Goal: Task Accomplishment & Management: Complete application form

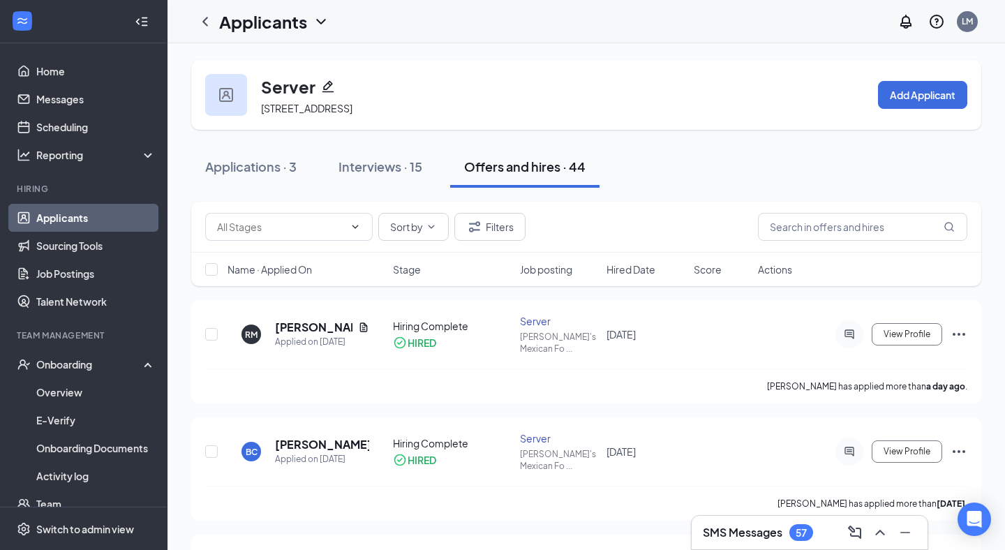
click at [98, 223] on link "Applicants" at bounding box center [95, 218] width 119 height 28
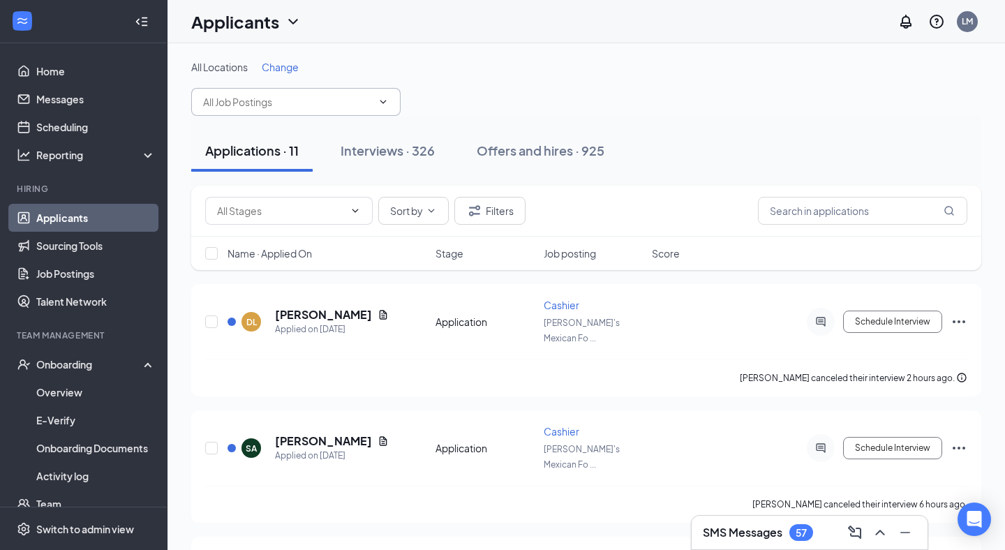
click at [336, 107] on input "text" at bounding box center [287, 101] width 169 height 15
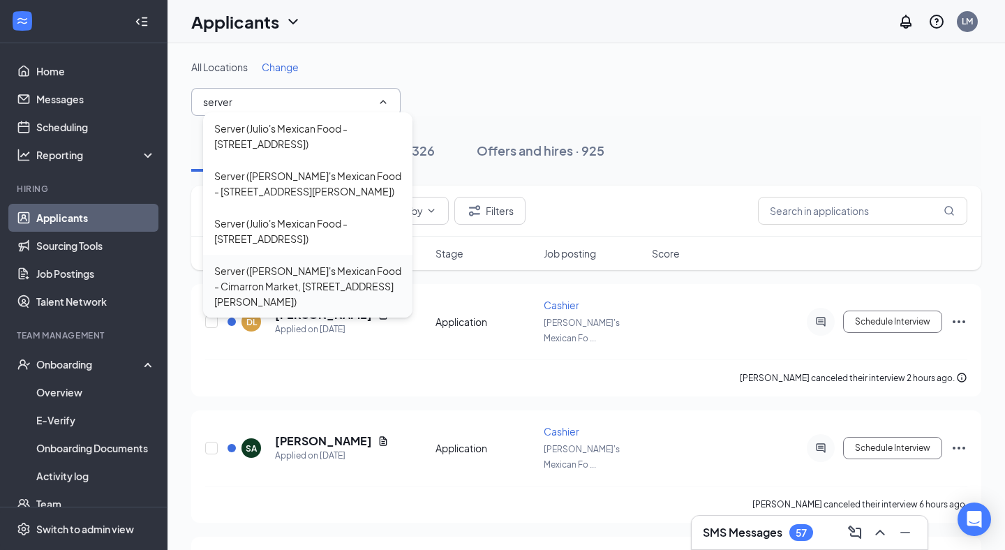
type input "server"
click at [375, 268] on div "Server ([PERSON_NAME]'s Mexican Food - Cimarron Market, [STREET_ADDRESS][PERSON…" at bounding box center [307, 286] width 187 height 46
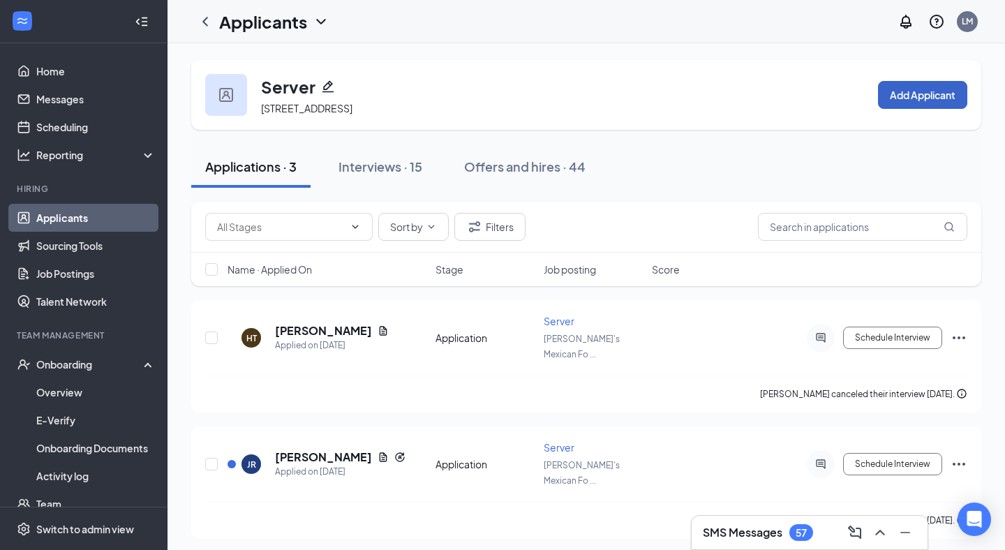
click at [452, 103] on button "Add Applicant" at bounding box center [922, 95] width 89 height 28
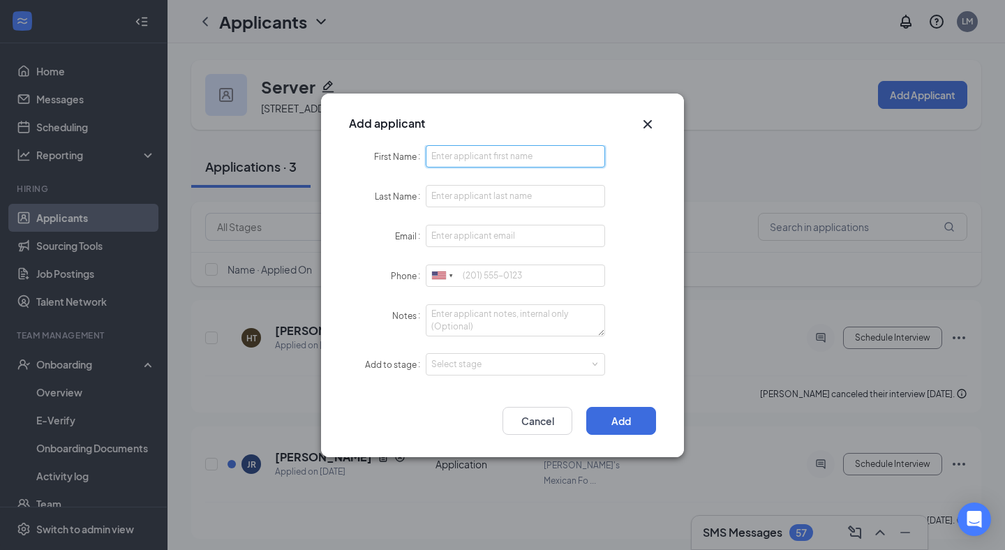
click at [452, 158] on input "First Name" at bounding box center [515, 156] width 179 height 22
type input "[PERSON_NAME]"
click at [452, 203] on input "Last Name" at bounding box center [515, 196] width 179 height 22
type input "[PERSON_NAME]"
click at [452, 234] on input "Email" at bounding box center [515, 236] width 179 height 22
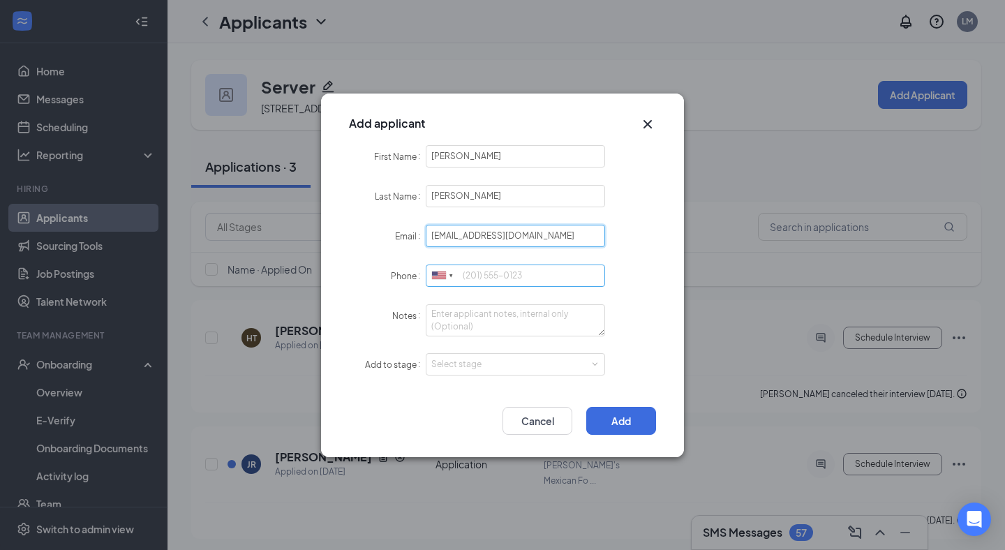
type input "[EMAIL_ADDRESS][DOMAIN_NAME]"
click at [452, 279] on input "Phone" at bounding box center [515, 275] width 179 height 22
click at [452, 361] on div "Select stage" at bounding box center [512, 364] width 162 height 14
type input "9152037928"
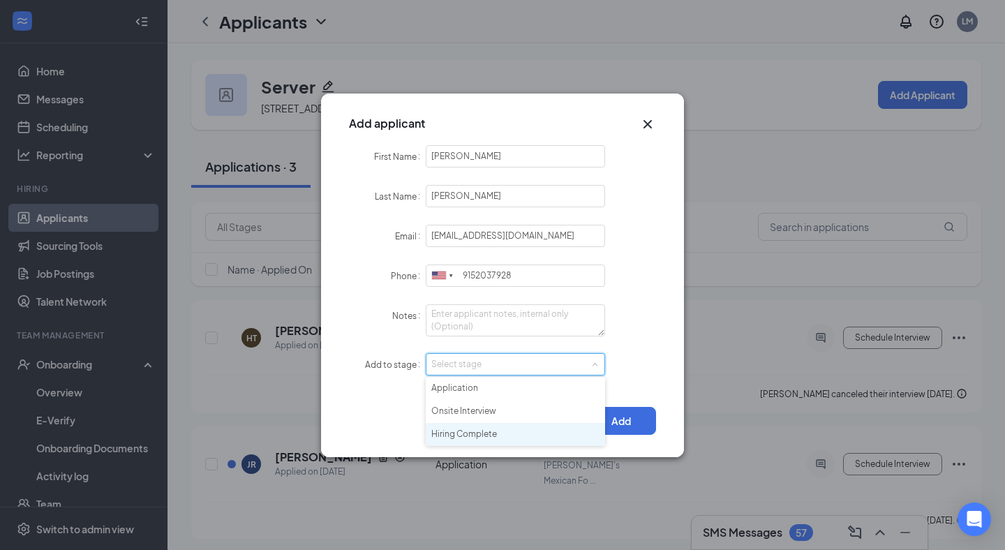
click at [452, 436] on li "Hiring Complete" at bounding box center [515, 434] width 179 height 23
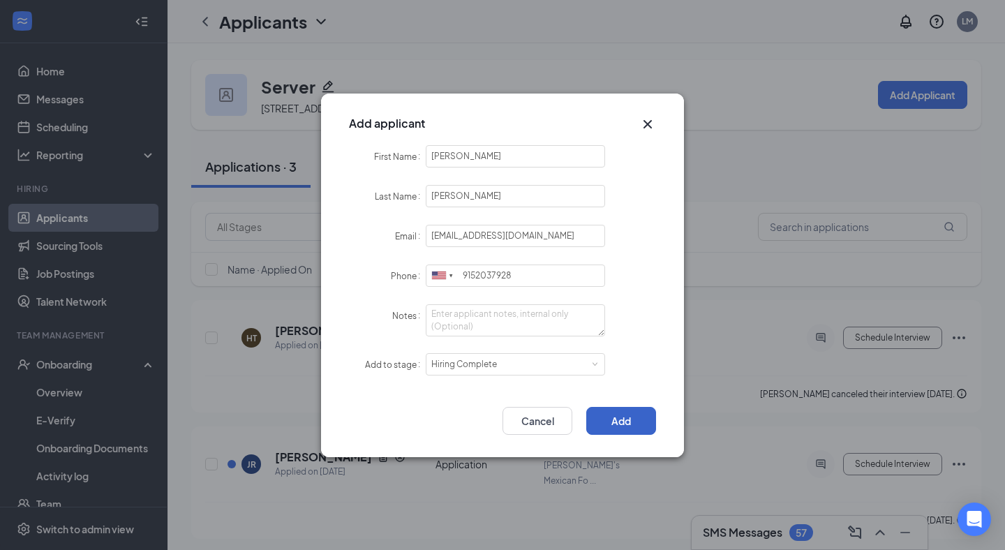
click at [452, 417] on button "Add" at bounding box center [621, 421] width 70 height 28
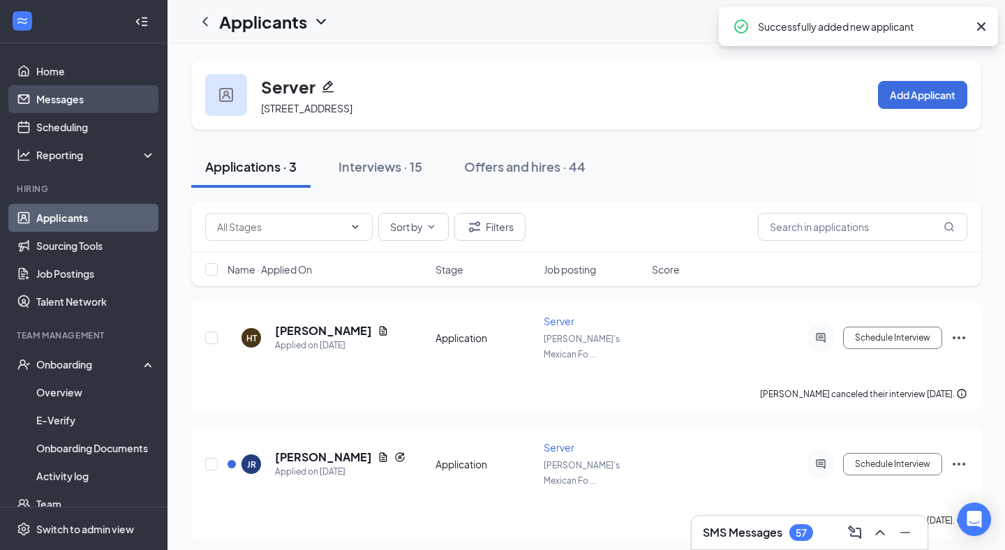
click at [82, 105] on link "Messages" at bounding box center [95, 99] width 119 height 28
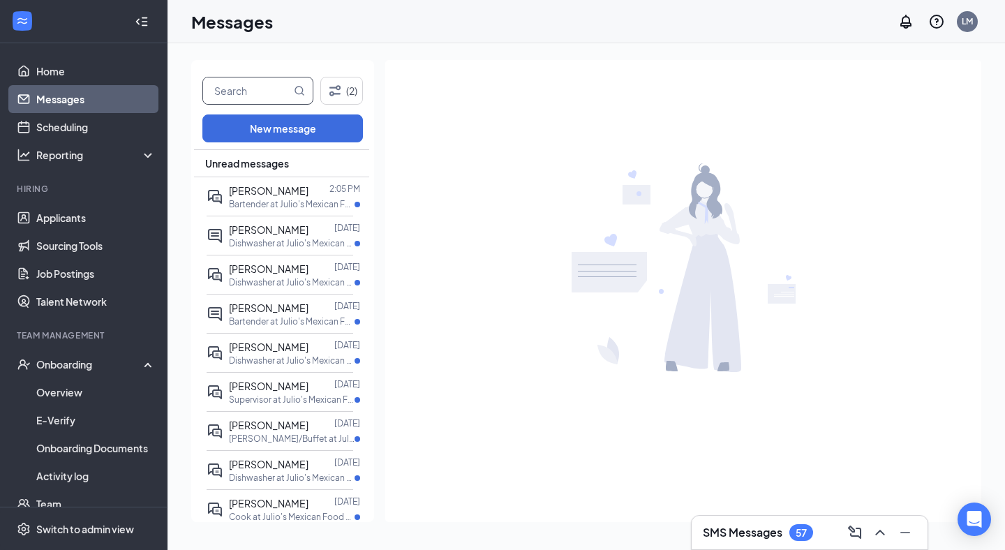
click at [241, 87] on input "text" at bounding box center [247, 90] width 88 height 27
type input "[PERSON_NAME]"
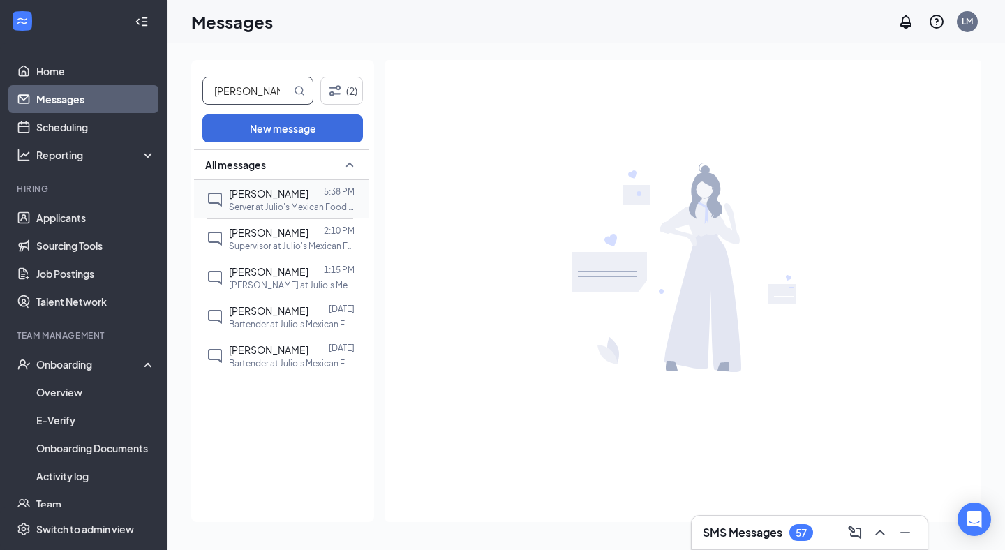
click at [271, 183] on div "[PERSON_NAME] 5:38 PM Server at Julio's Mexican Food - Cimarron Market, 7470 [P…" at bounding box center [280, 199] width 147 height 38
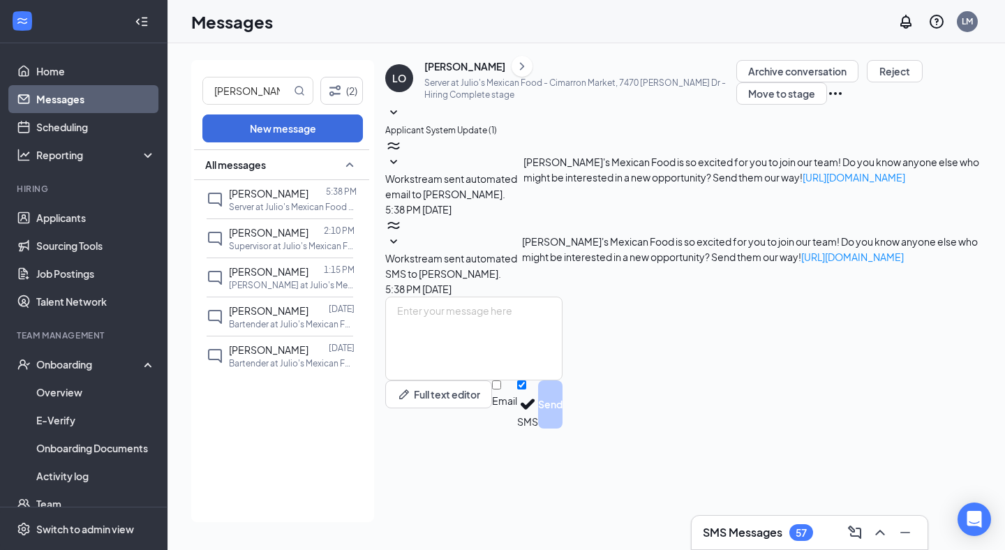
click at [452, 95] on icon "Ellipses" at bounding box center [835, 93] width 13 height 3
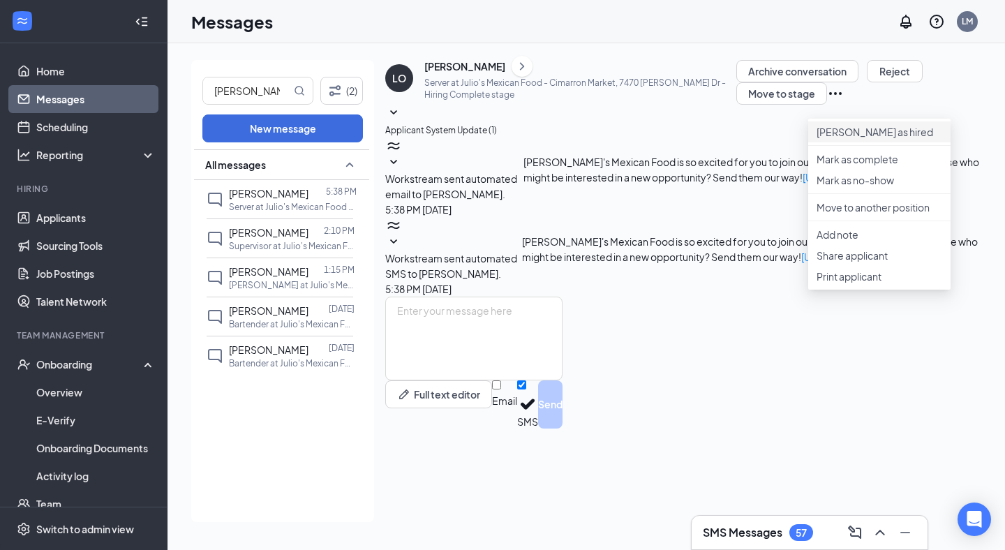
click at [452, 142] on li "[PERSON_NAME] as hired" at bounding box center [879, 131] width 142 height 21
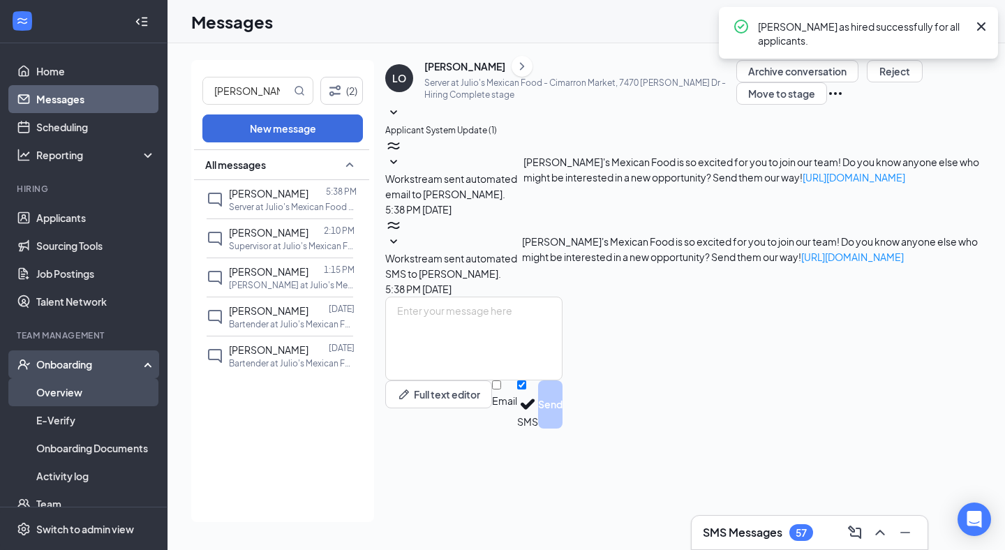
click at [112, 385] on link "Overview" at bounding box center [95, 392] width 119 height 28
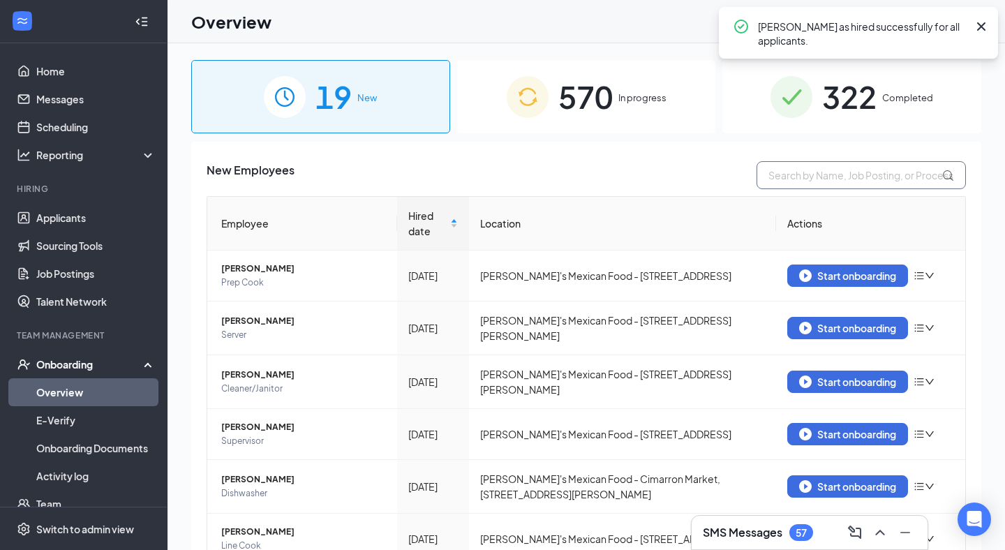
click at [452, 170] on input "text" at bounding box center [860, 175] width 209 height 28
type input "[PERSON_NAME]"
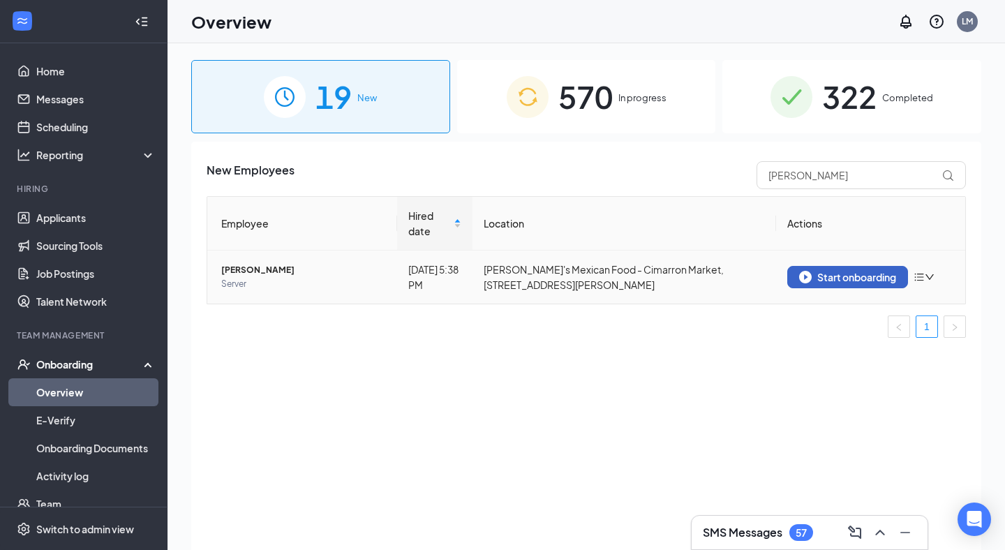
click at [452, 271] on div "Start onboarding" at bounding box center [847, 277] width 97 height 13
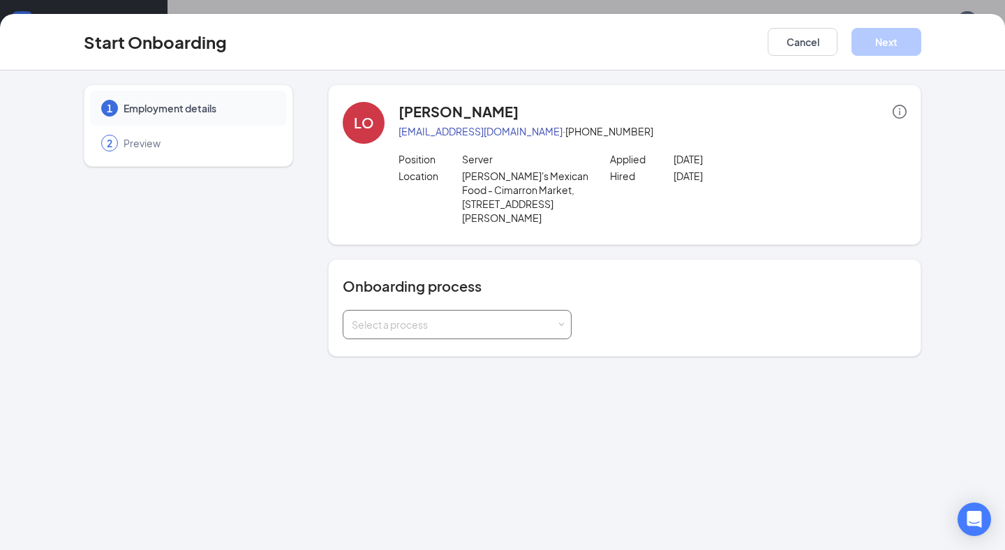
click at [452, 317] on div "Select a process" at bounding box center [454, 324] width 204 height 14
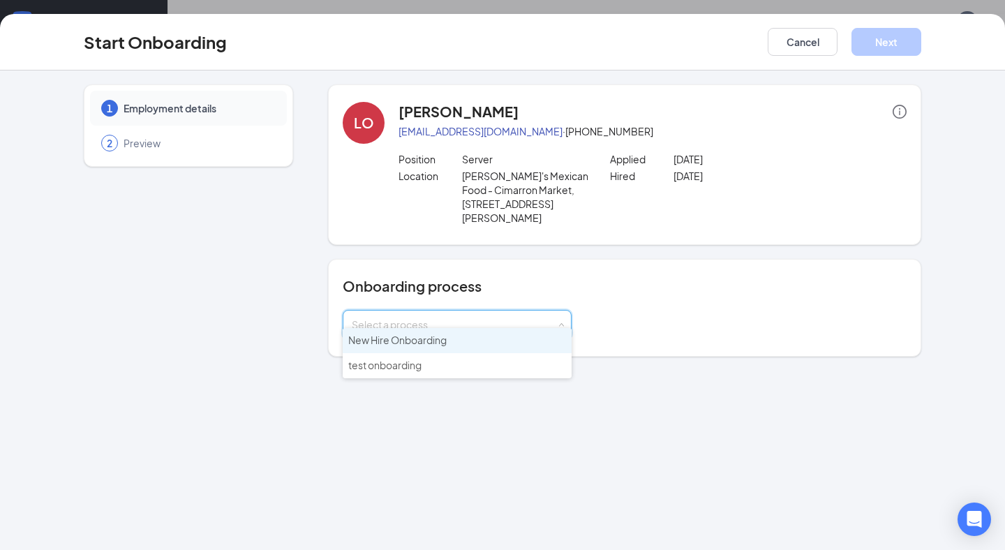
click at [452, 336] on li "New Hire Onboarding" at bounding box center [457, 340] width 229 height 25
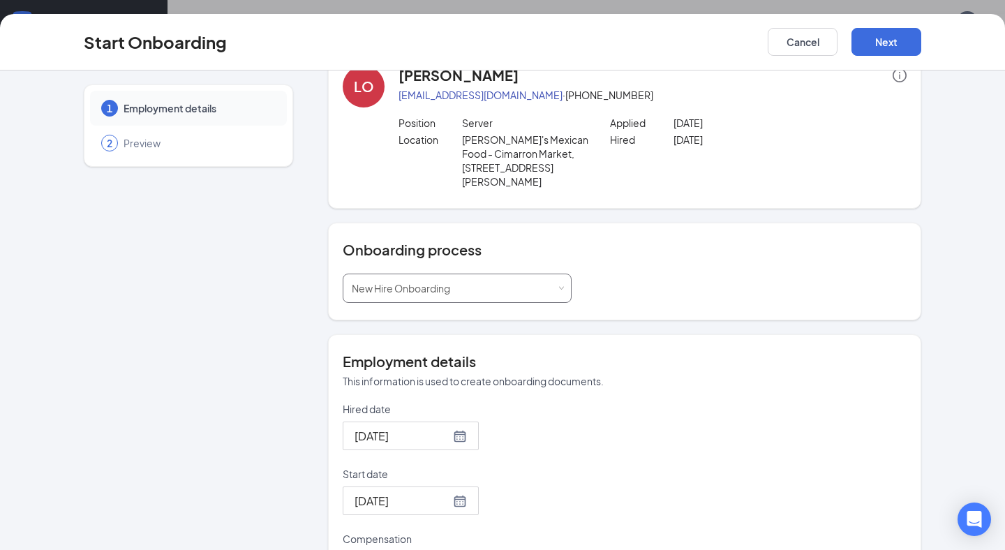
scroll to position [77, 0]
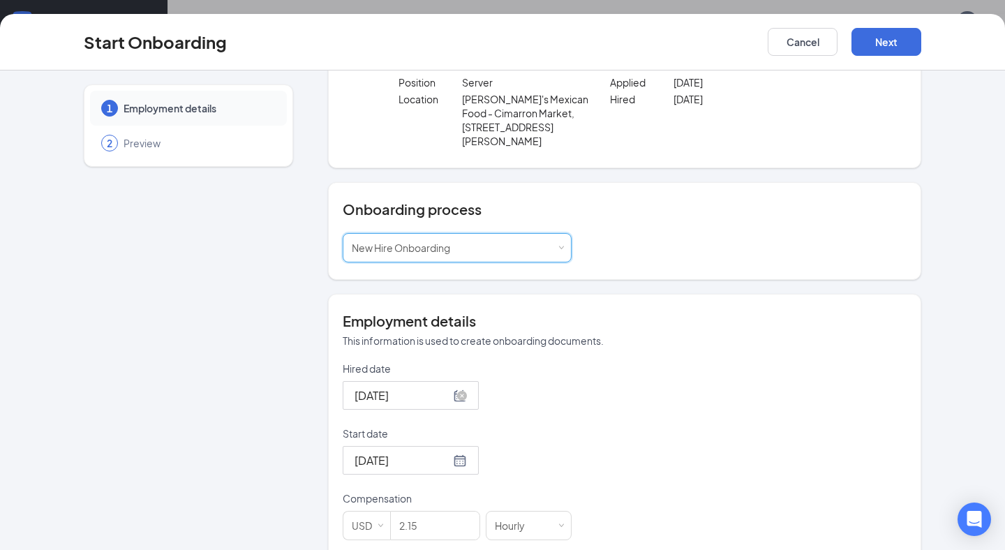
click at [428, 387] on input "[DATE]" at bounding box center [402, 395] width 96 height 17
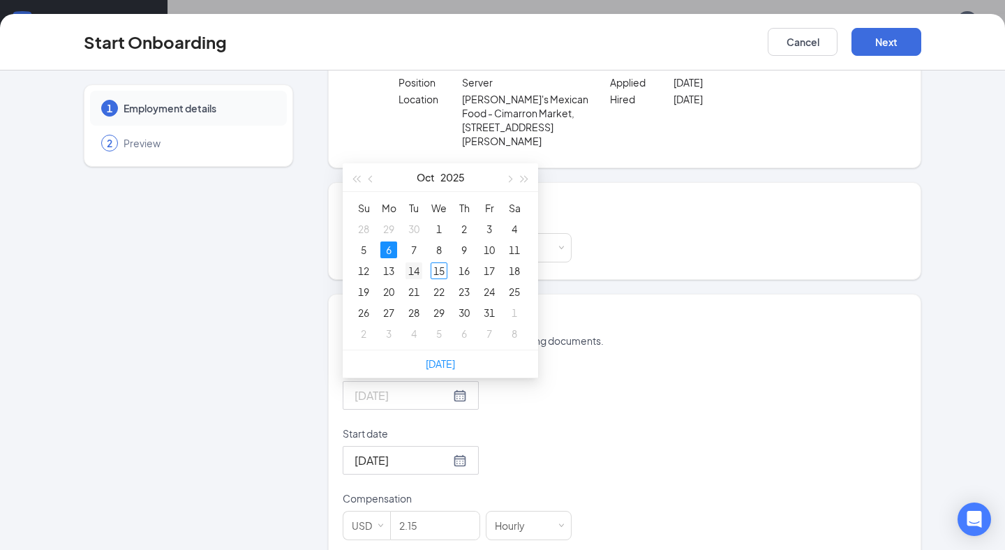
type input "[DATE]"
click at [414, 262] on div "14" at bounding box center [413, 270] width 17 height 17
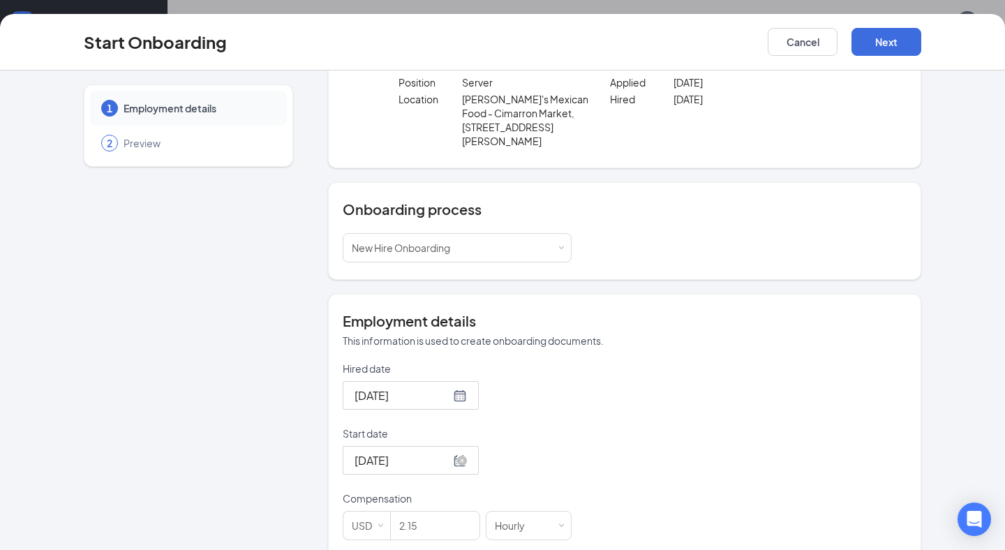
click at [400, 453] on input "[DATE]" at bounding box center [402, 459] width 96 height 17
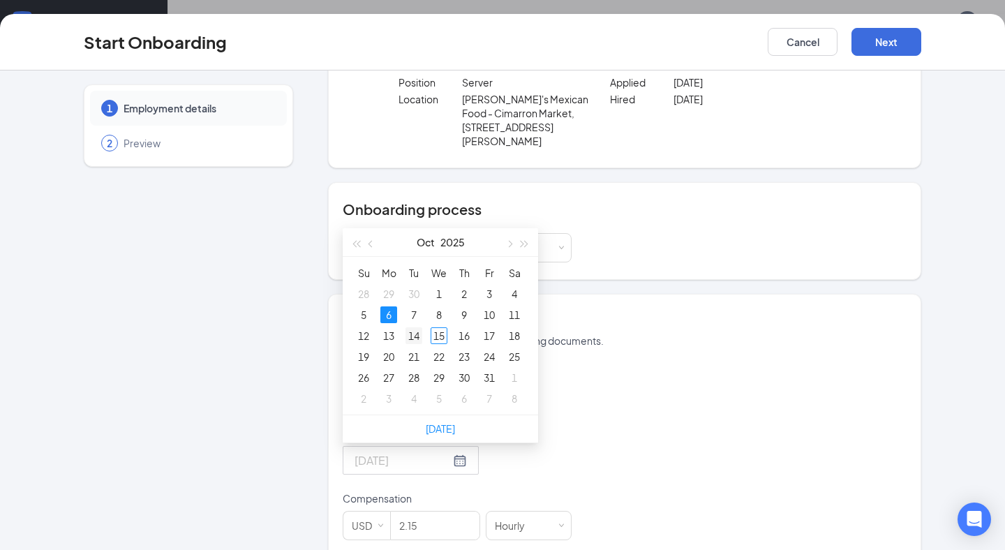
type input "[DATE]"
click at [410, 327] on div "14" at bounding box center [413, 335] width 17 height 17
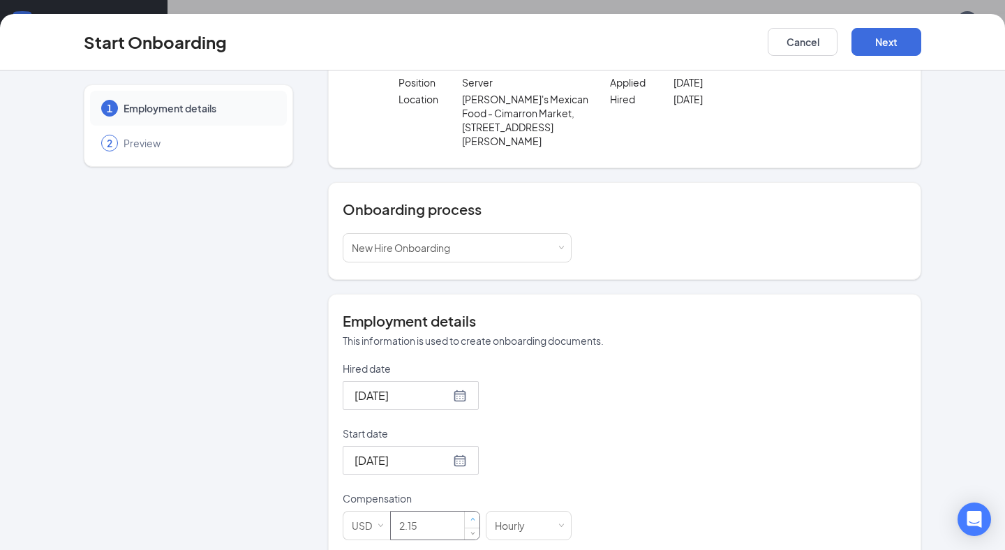
scroll to position [141, 0]
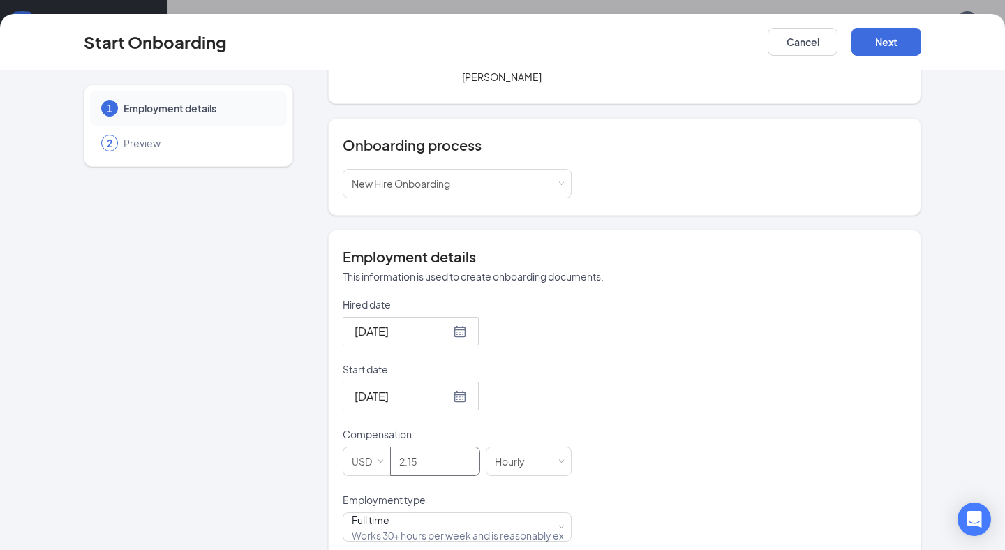
drag, startPoint x: 426, startPoint y: 456, endPoint x: 339, endPoint y: 425, distance: 91.8
click at [345, 431] on div "Compensation USD 2.15 Hourly" at bounding box center [457, 451] width 229 height 49
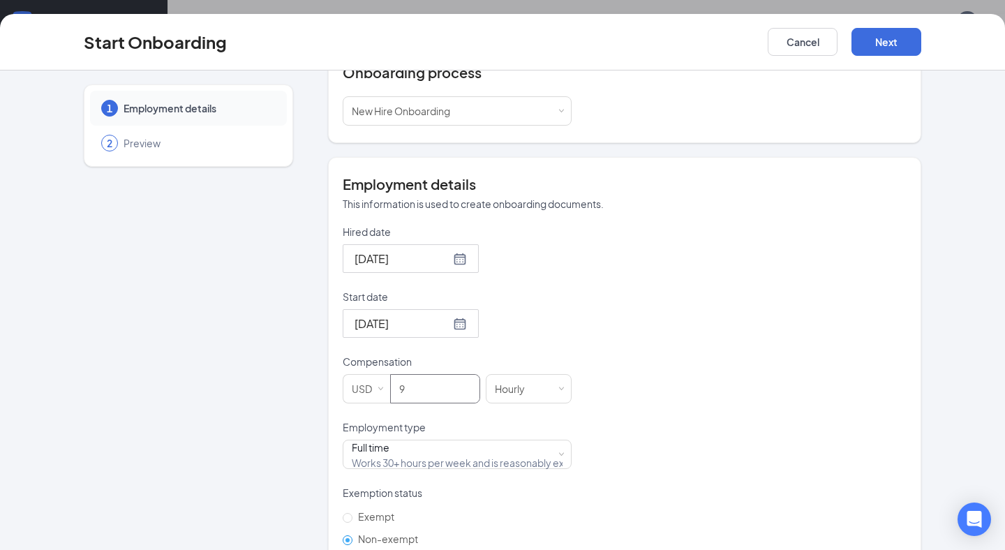
scroll to position [231, 0]
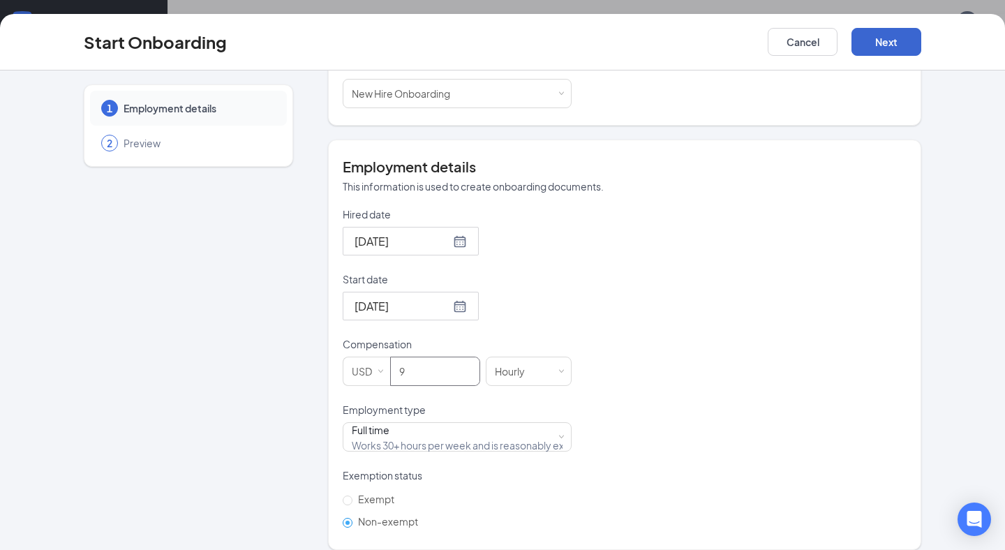
type input "9"
click at [452, 37] on button "Next" at bounding box center [886, 42] width 70 height 28
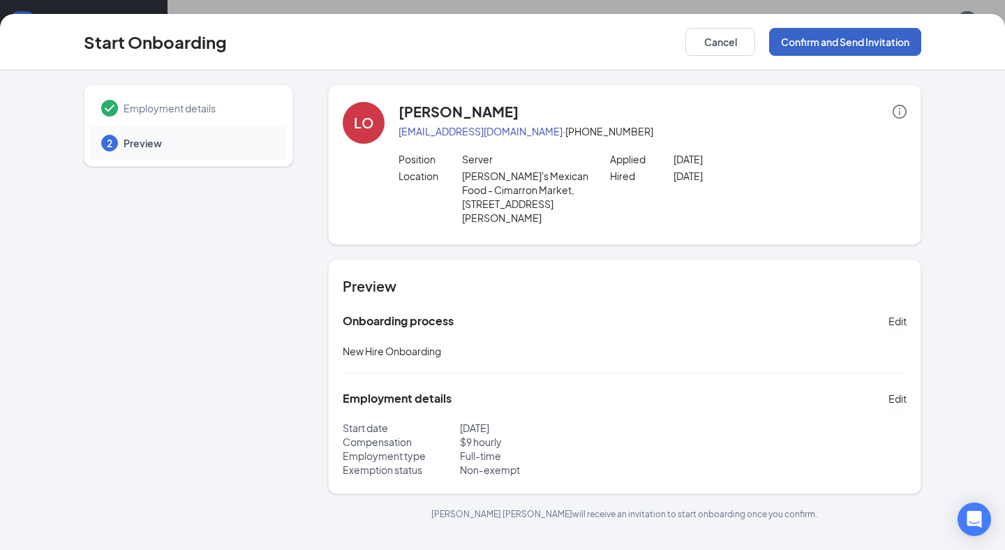
click at [452, 37] on button "Confirm and Send Invitation" at bounding box center [845, 42] width 152 height 28
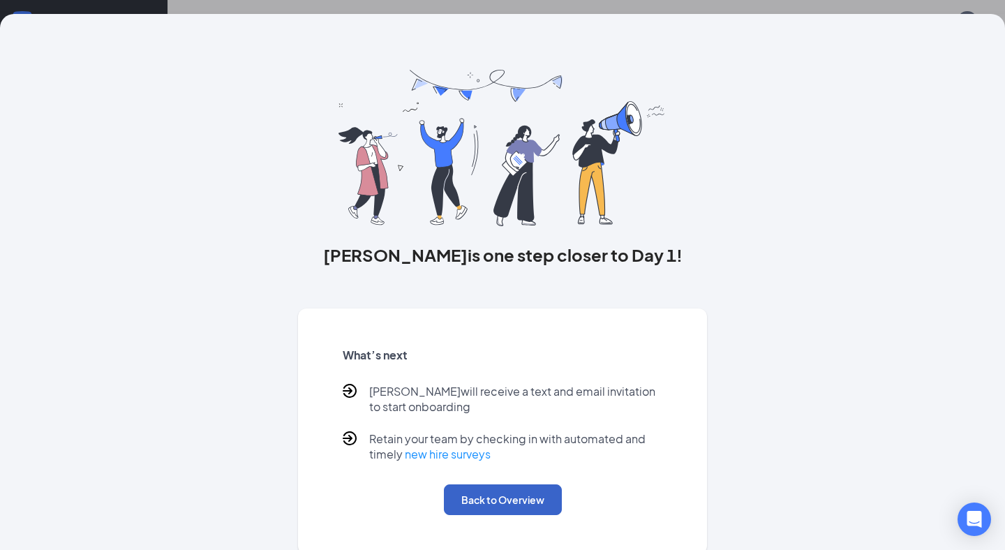
click at [452, 494] on button "Back to Overview" at bounding box center [503, 499] width 118 height 31
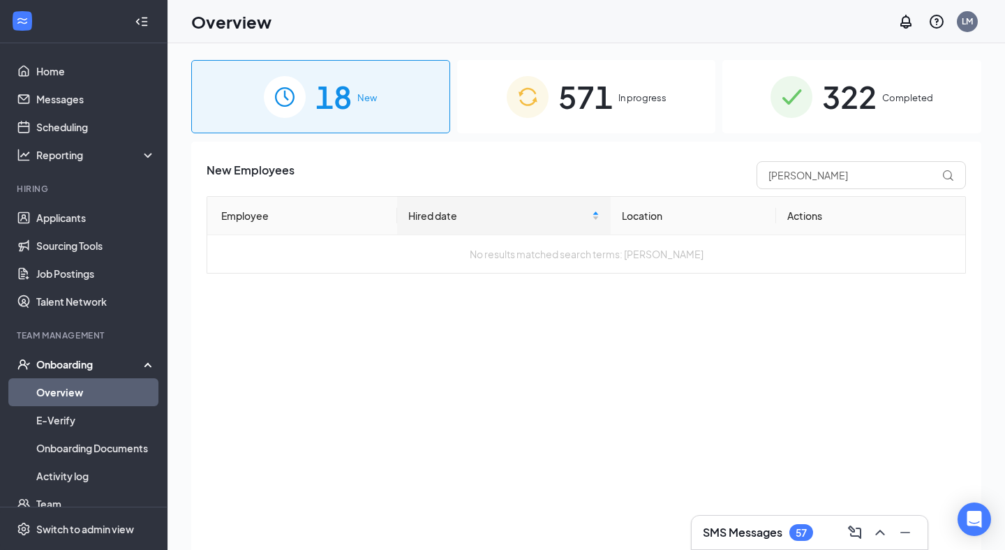
click at [452, 87] on span "571" at bounding box center [585, 97] width 54 height 48
